Goal: Navigation & Orientation: Find specific page/section

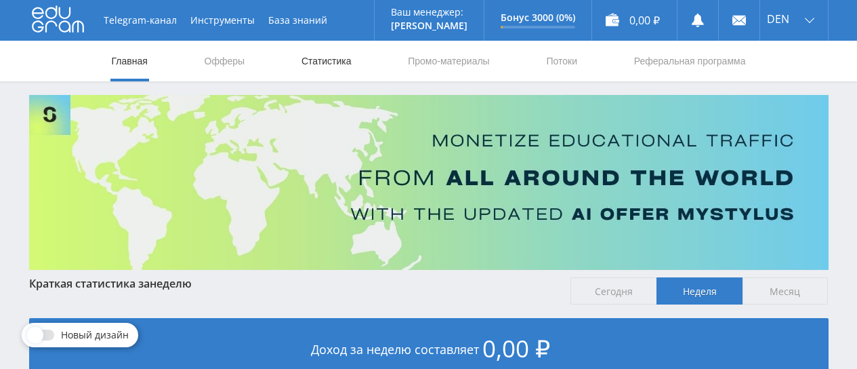
click at [328, 64] on link "Статистика" at bounding box center [326, 61] width 53 height 41
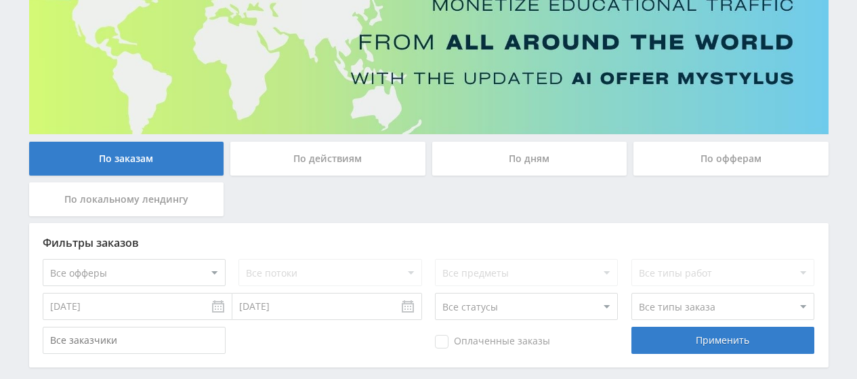
scroll to position [199, 0]
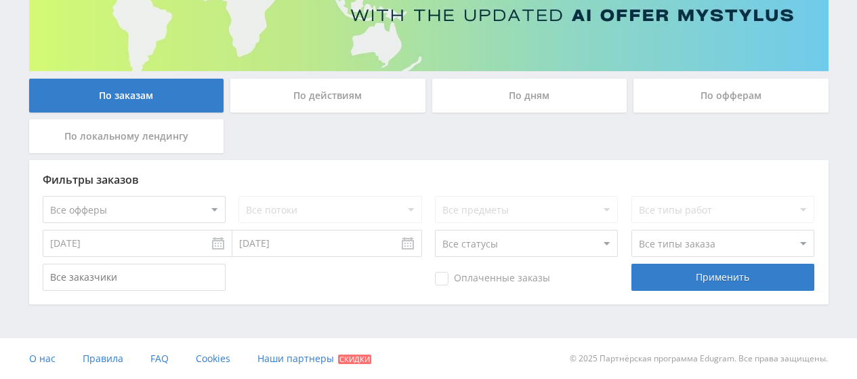
click at [321, 102] on div "По действиям" at bounding box center [327, 96] width 195 height 34
click at [0, 0] on input "По действиям" at bounding box center [0, 0] width 0 height 0
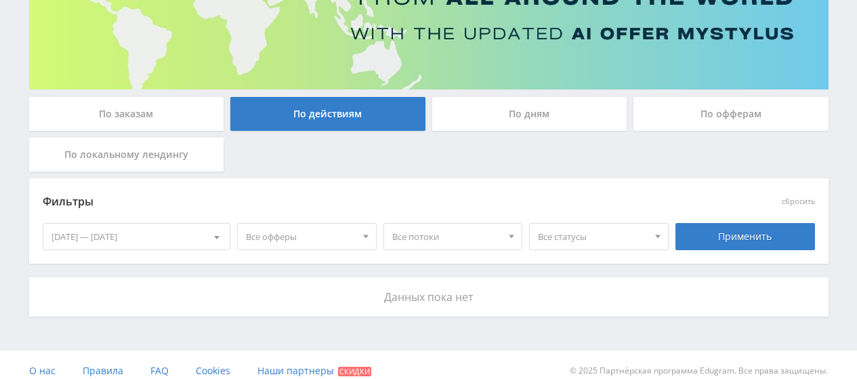
scroll to position [192, 0]
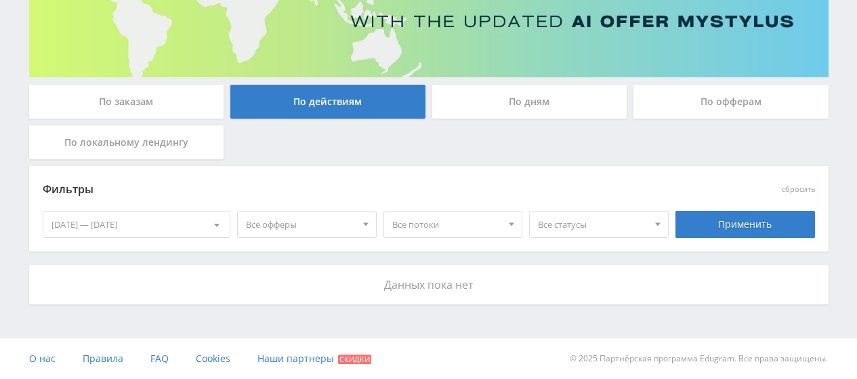
click at [192, 224] on div "[DATE] — [DATE]" at bounding box center [136, 224] width 187 height 26
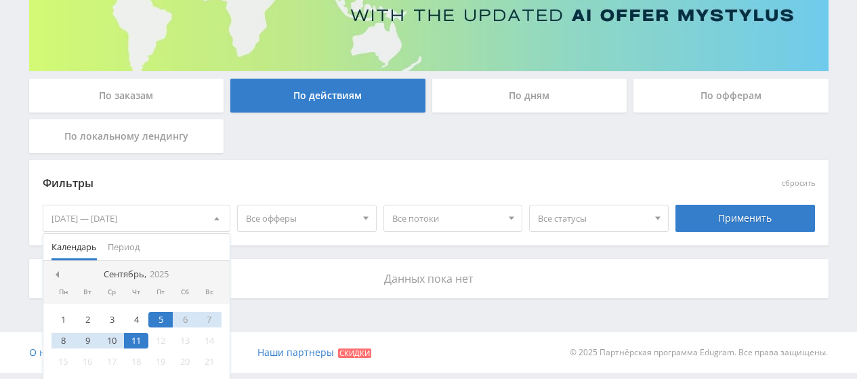
click at [219, 217] on span at bounding box center [216, 217] width 5 height 7
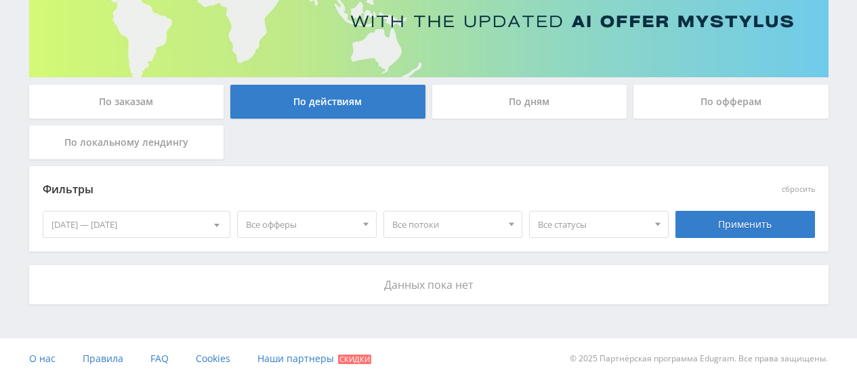
scroll to position [192, 0]
click at [352, 228] on span "Все офферы" at bounding box center [301, 224] width 110 height 26
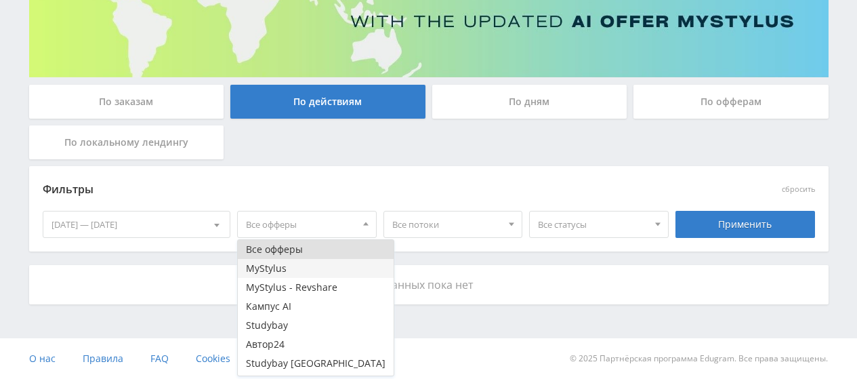
click at [331, 260] on button "MyStylus" at bounding box center [316, 268] width 156 height 19
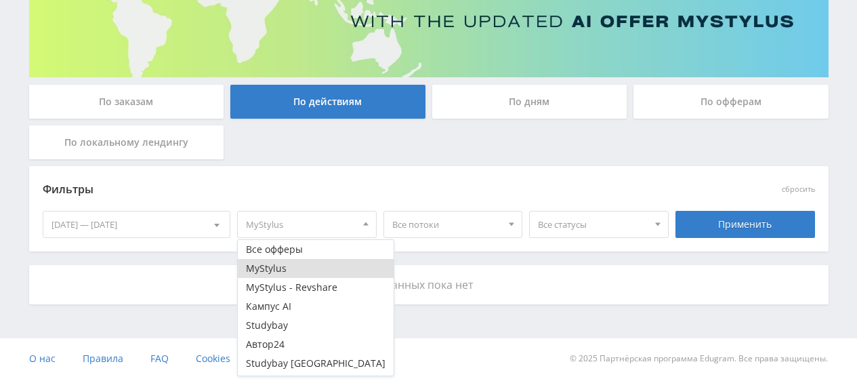
click at [328, 266] on button "MyStylus" at bounding box center [316, 268] width 156 height 19
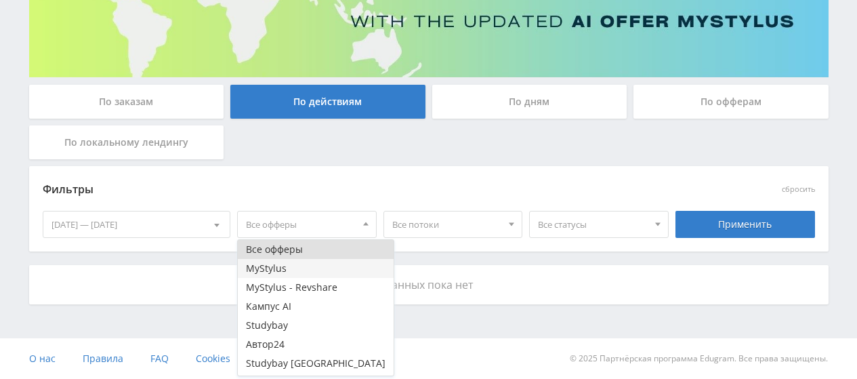
click at [328, 266] on button "MyStylus" at bounding box center [316, 268] width 156 height 19
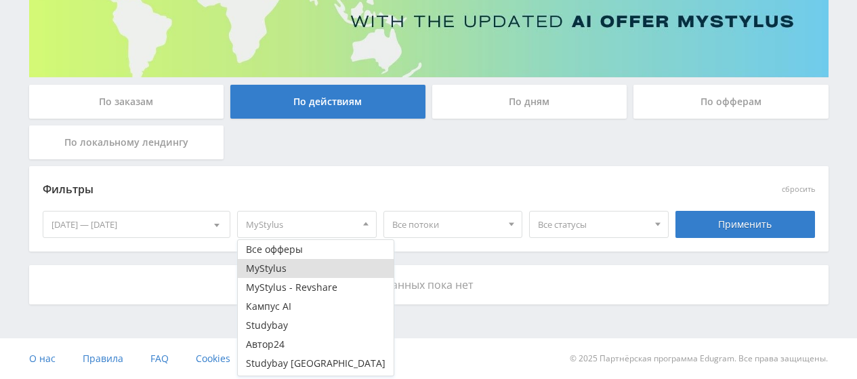
click at [455, 264] on div "Фильтры сбросить [DATE] — [DATE] Календарь Период Сентябрь, 2025 Пн Вт Ср Чт Пт…" at bounding box center [429, 215] width 800 height 99
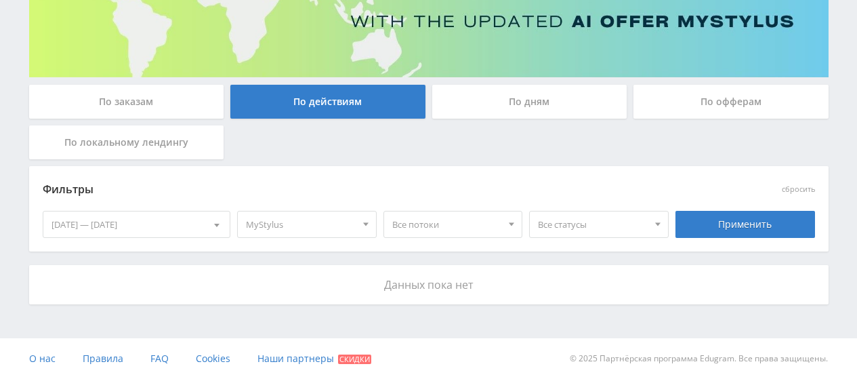
click at [500, 223] on span "Все потоки" at bounding box center [447, 224] width 110 height 26
click at [656, 221] on div at bounding box center [658, 224] width 20 height 26
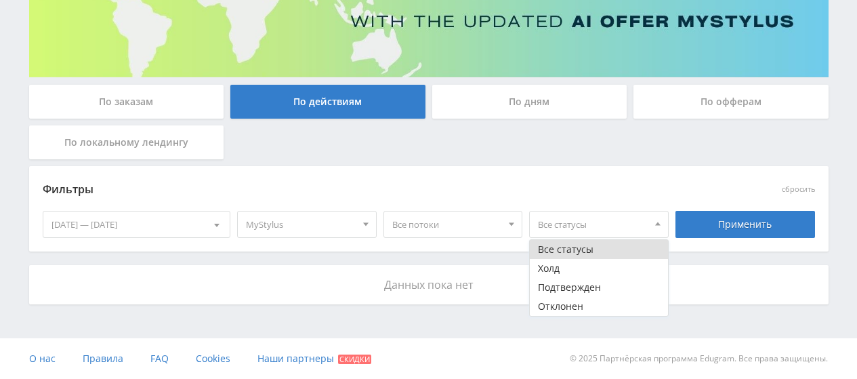
click at [656, 221] on span at bounding box center [657, 221] width 5 height 7
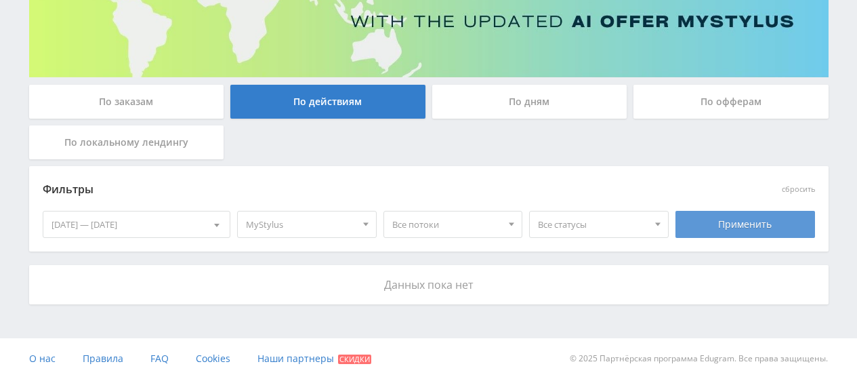
click at [737, 221] on div "Применить" at bounding box center [746, 224] width 140 height 27
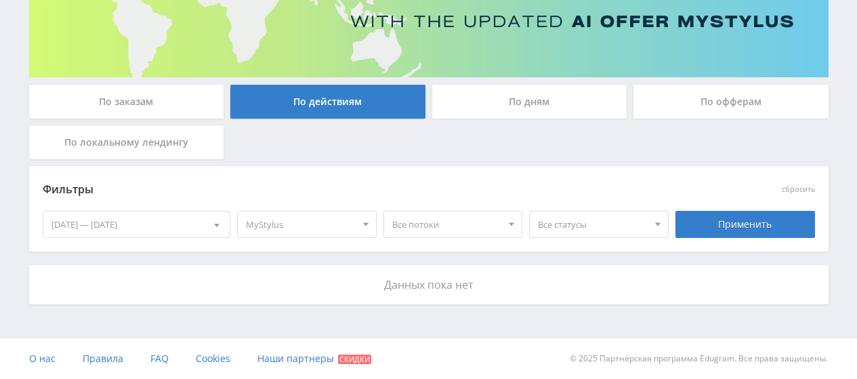
click at [214, 224] on div at bounding box center [217, 224] width 26 height 26
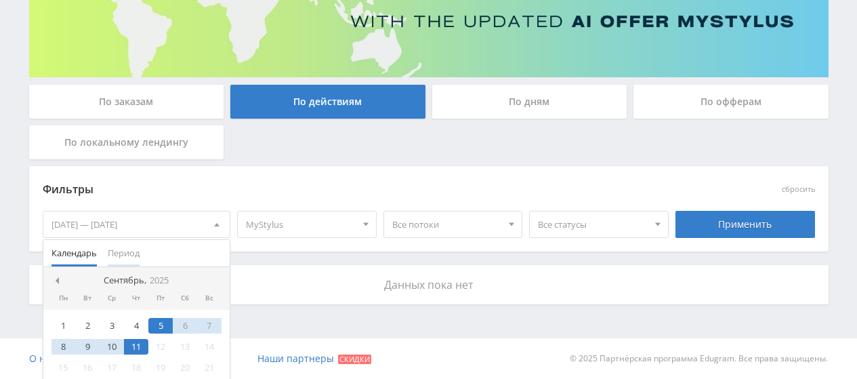
click at [129, 256] on span "Период" at bounding box center [124, 253] width 32 height 26
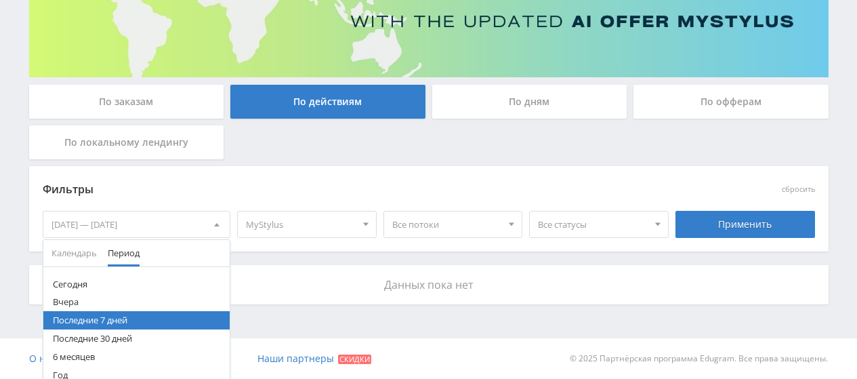
click at [91, 338] on button "Последние 30 дней" at bounding box center [136, 338] width 187 height 18
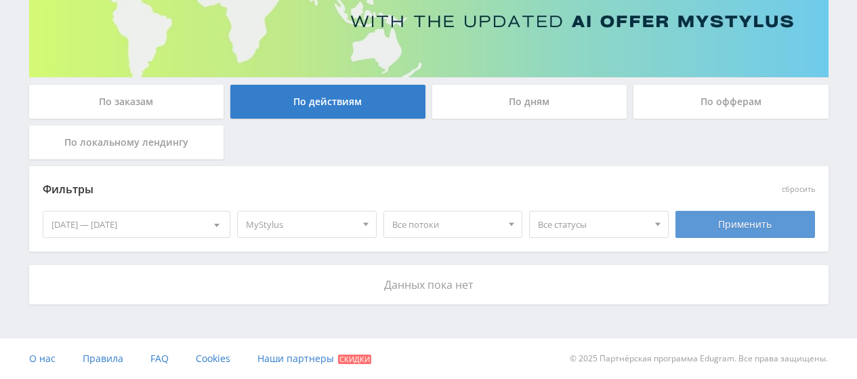
click at [729, 228] on div "Применить" at bounding box center [746, 224] width 140 height 27
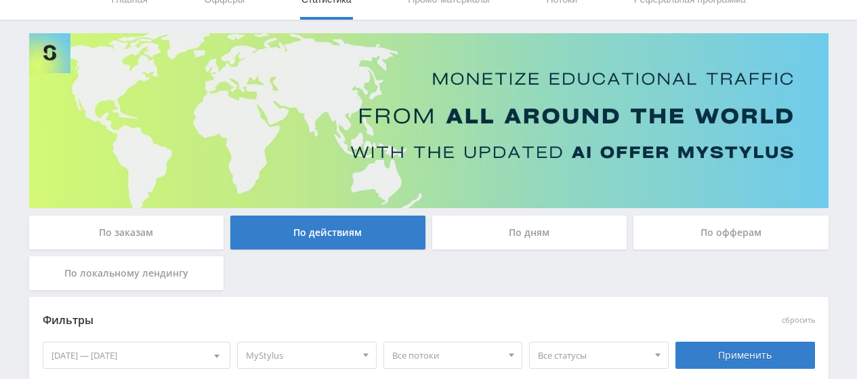
scroll to position [0, 0]
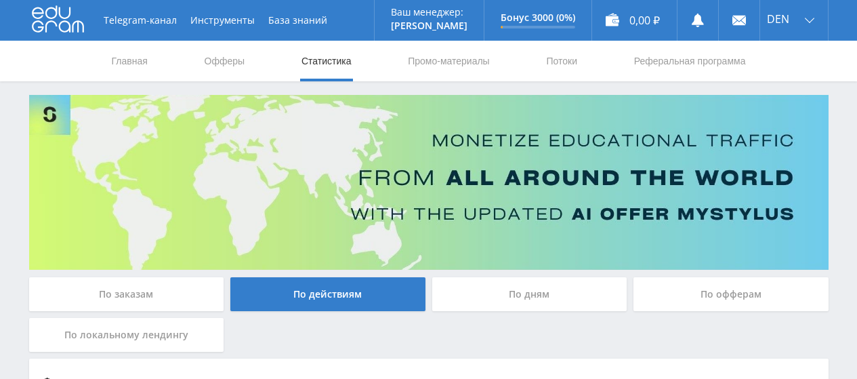
click at [539, 292] on div "По дням" at bounding box center [529, 294] width 195 height 34
click at [0, 0] on input "По дням" at bounding box center [0, 0] width 0 height 0
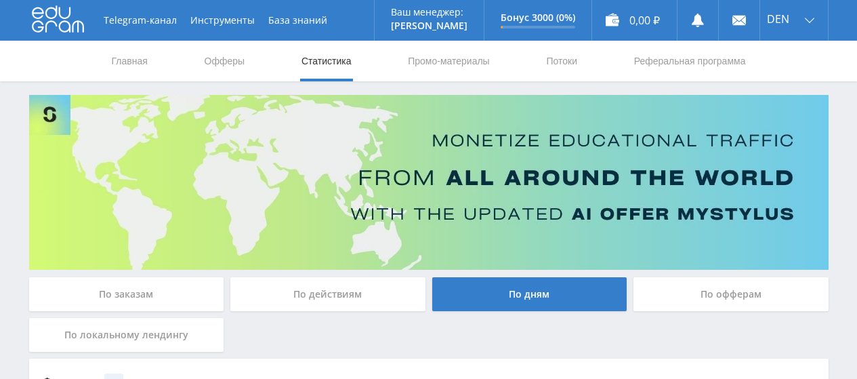
click at [723, 292] on div "По офферам" at bounding box center [731, 294] width 195 height 34
click at [0, 0] on input "По офферам" at bounding box center [0, 0] width 0 height 0
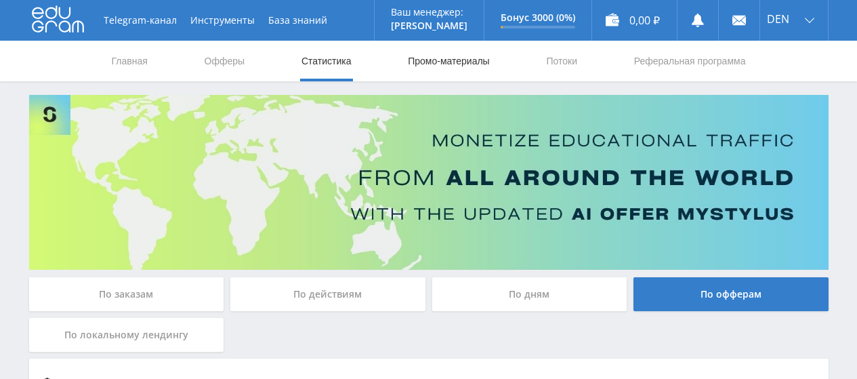
click at [477, 59] on link "Промо-материалы" at bounding box center [449, 61] width 84 height 41
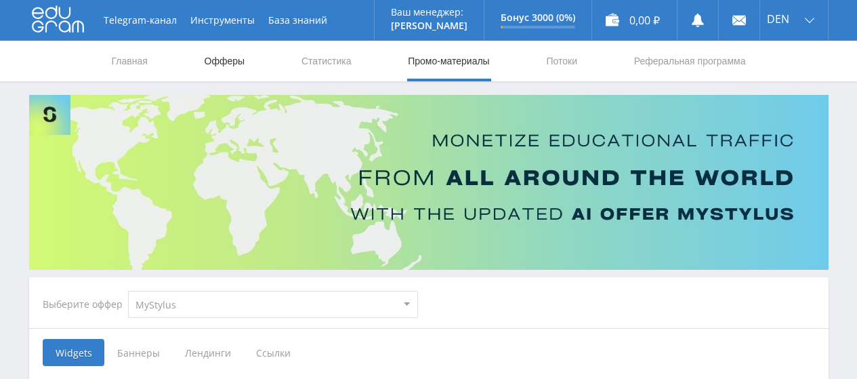
click at [218, 58] on link "Офферы" at bounding box center [224, 61] width 43 height 41
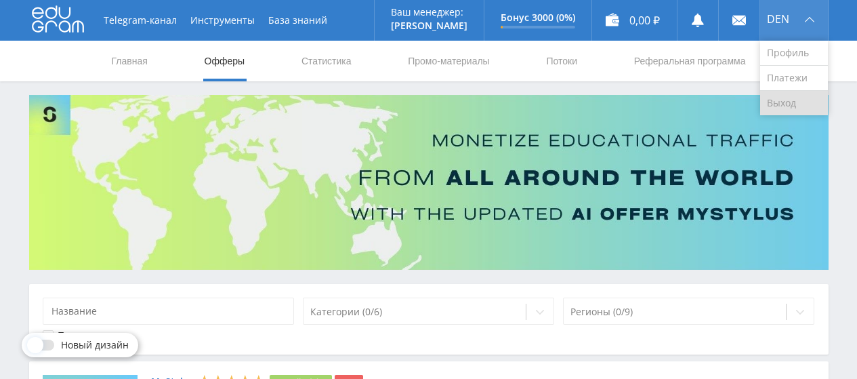
click at [796, 106] on link "Выход" at bounding box center [794, 103] width 68 height 24
